Goal: Information Seeking & Learning: Find specific fact

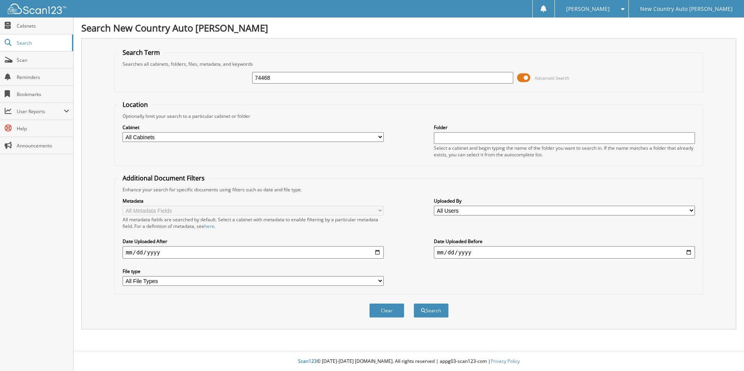
type input "74468"
click at [414, 303] on button "Search" at bounding box center [431, 310] width 35 height 14
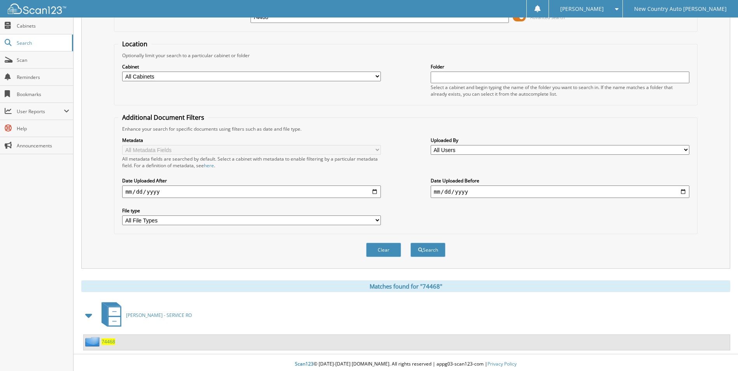
scroll to position [64, 0]
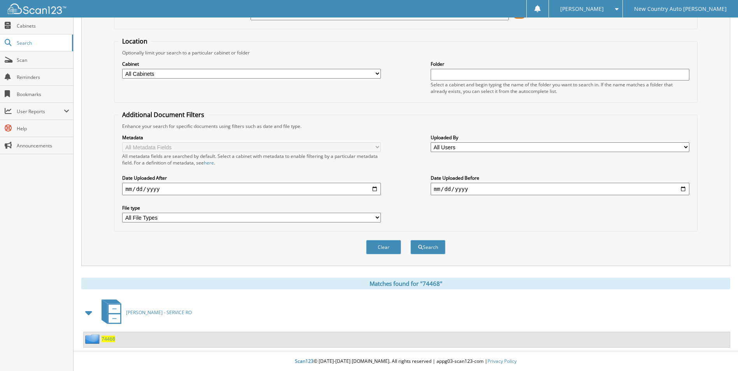
click at [104, 339] on span "74468" at bounding box center [109, 339] width 14 height 7
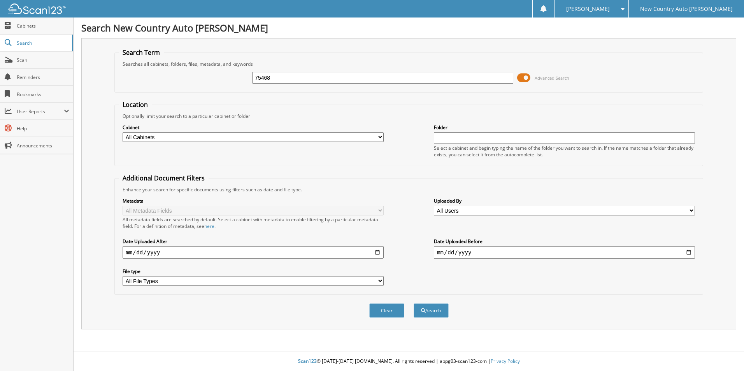
type input "75468"
click at [414, 303] on button "Search" at bounding box center [431, 310] width 35 height 14
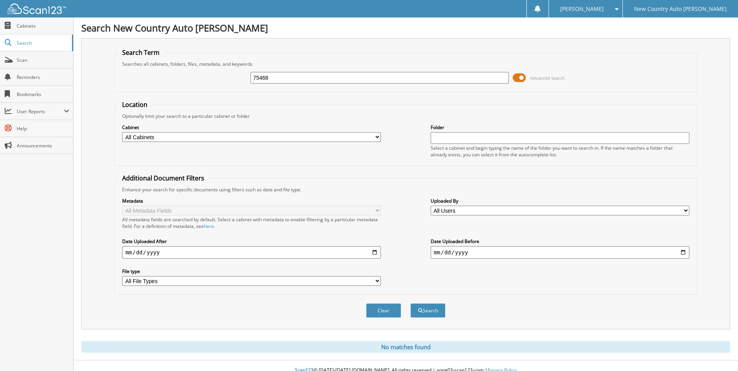
click at [272, 79] on input "75468" at bounding box center [380, 78] width 259 height 12
type input "75492"
click at [410, 303] on button "Search" at bounding box center [427, 310] width 35 height 14
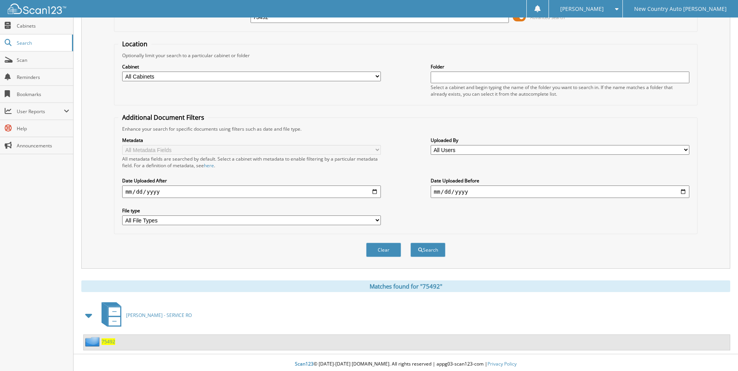
scroll to position [64, 0]
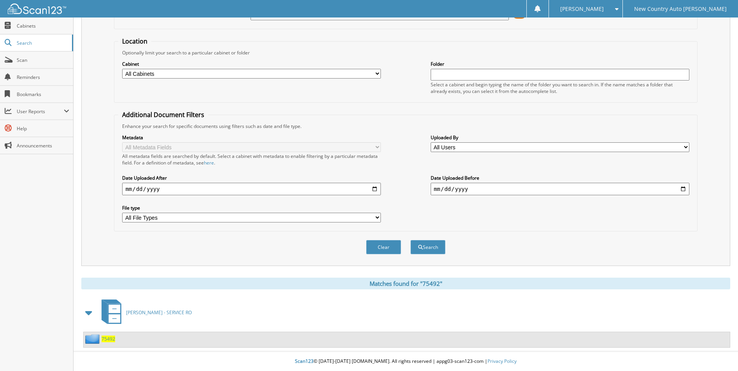
click at [102, 340] on span "75492" at bounding box center [109, 339] width 14 height 7
